Goal: Find specific page/section: Find specific page/section

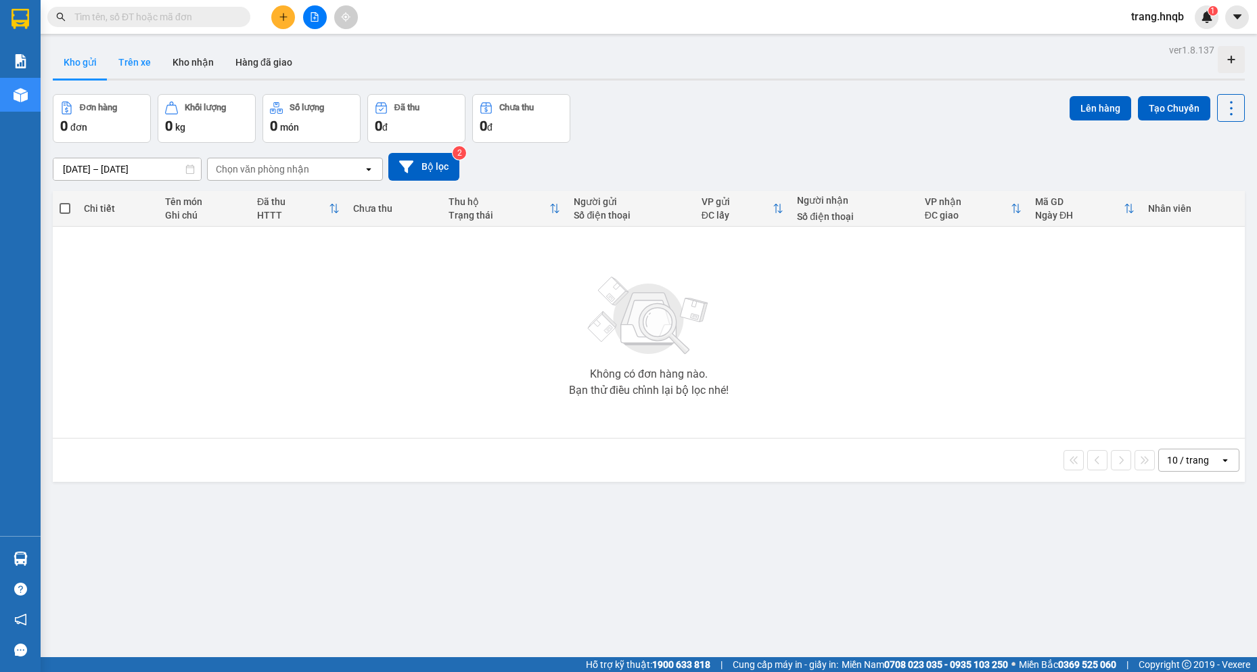
click at [133, 59] on button "Trên xe" at bounding box center [135, 62] width 54 height 32
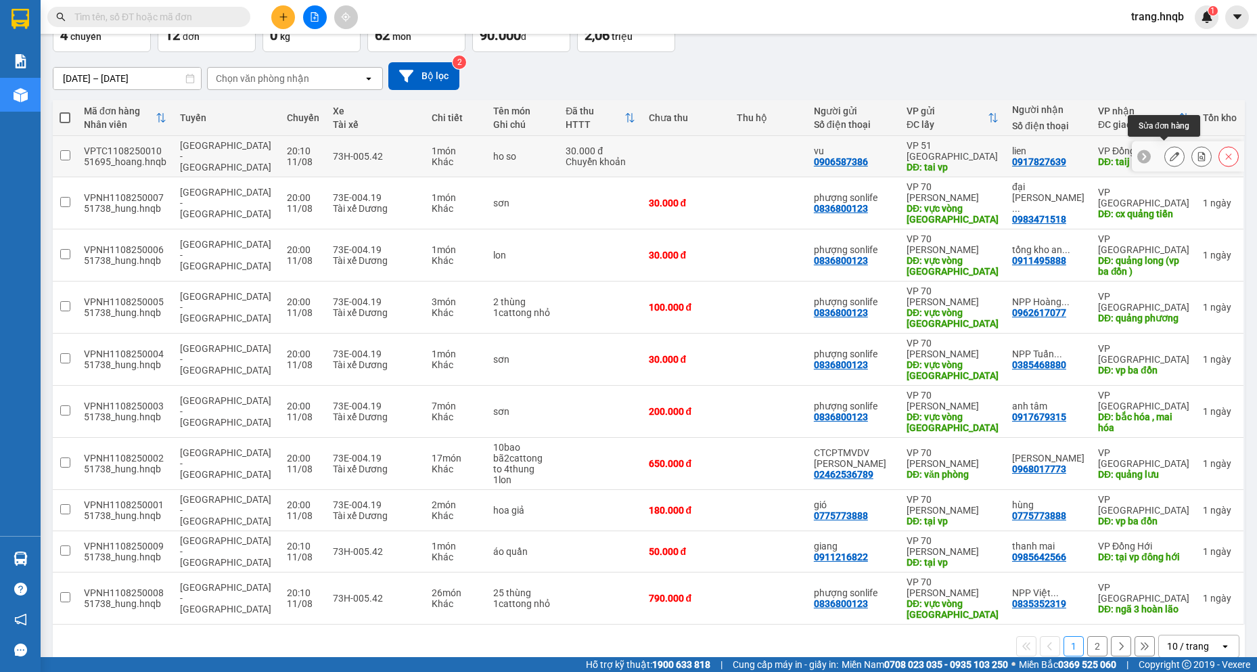
scroll to position [92, 0]
